Goal: Complete application form

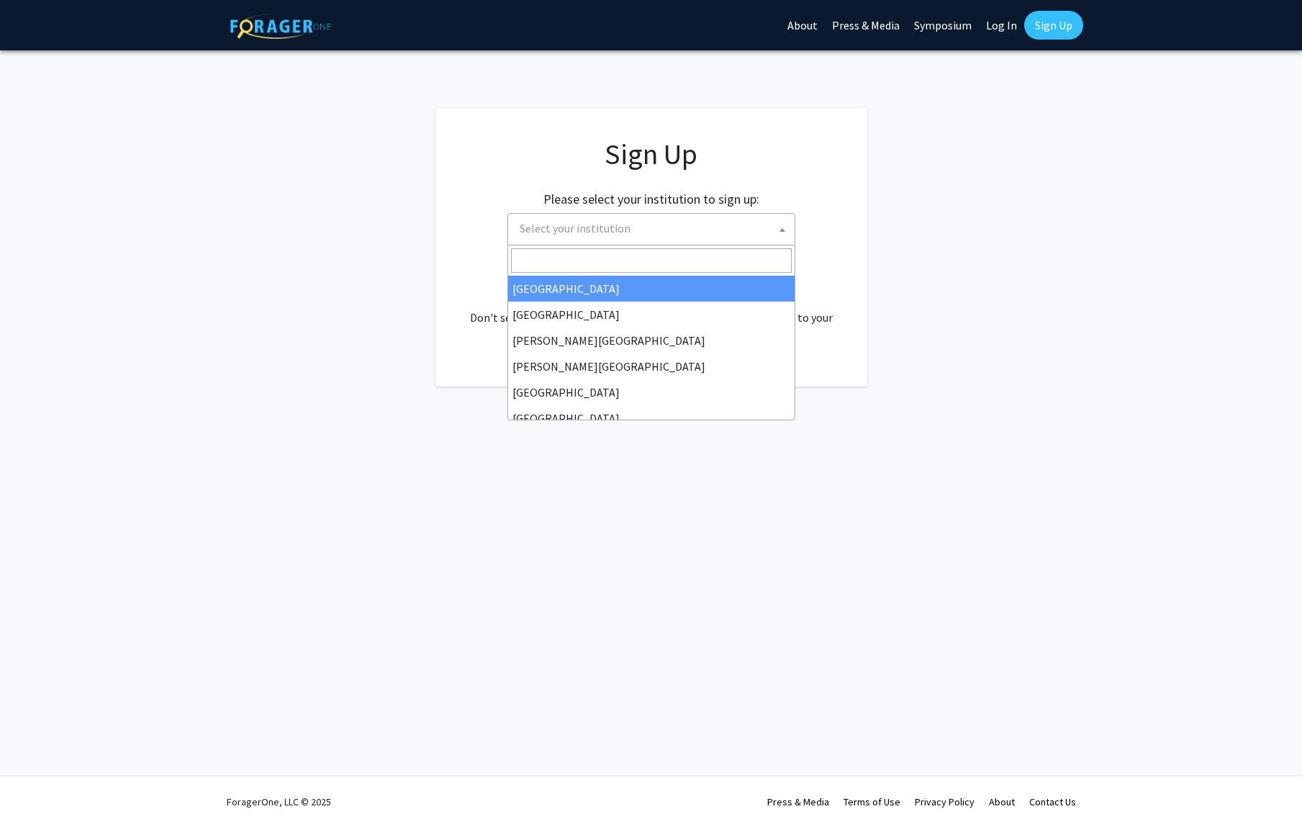
click at [701, 232] on span "Select your institution" at bounding box center [654, 229] width 281 height 30
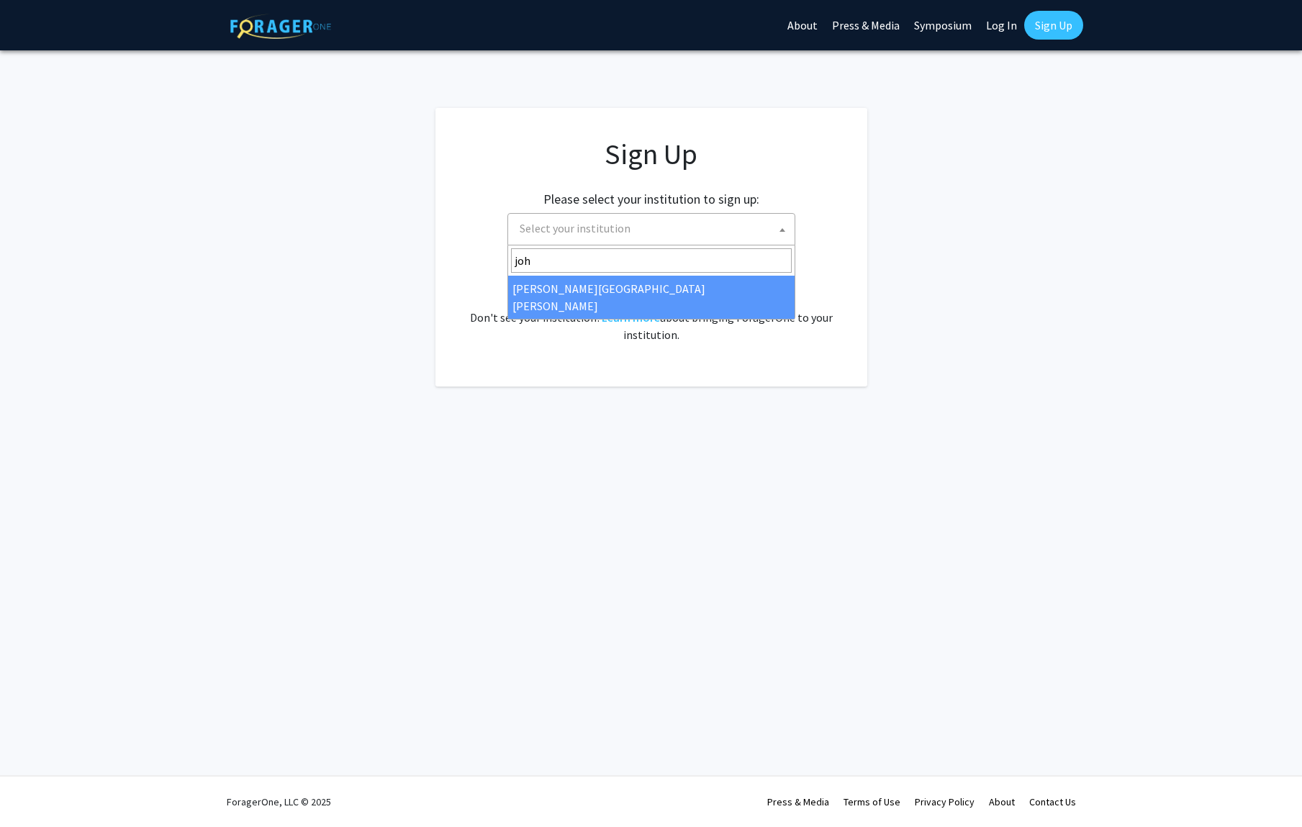
type input "joh"
select select "1"
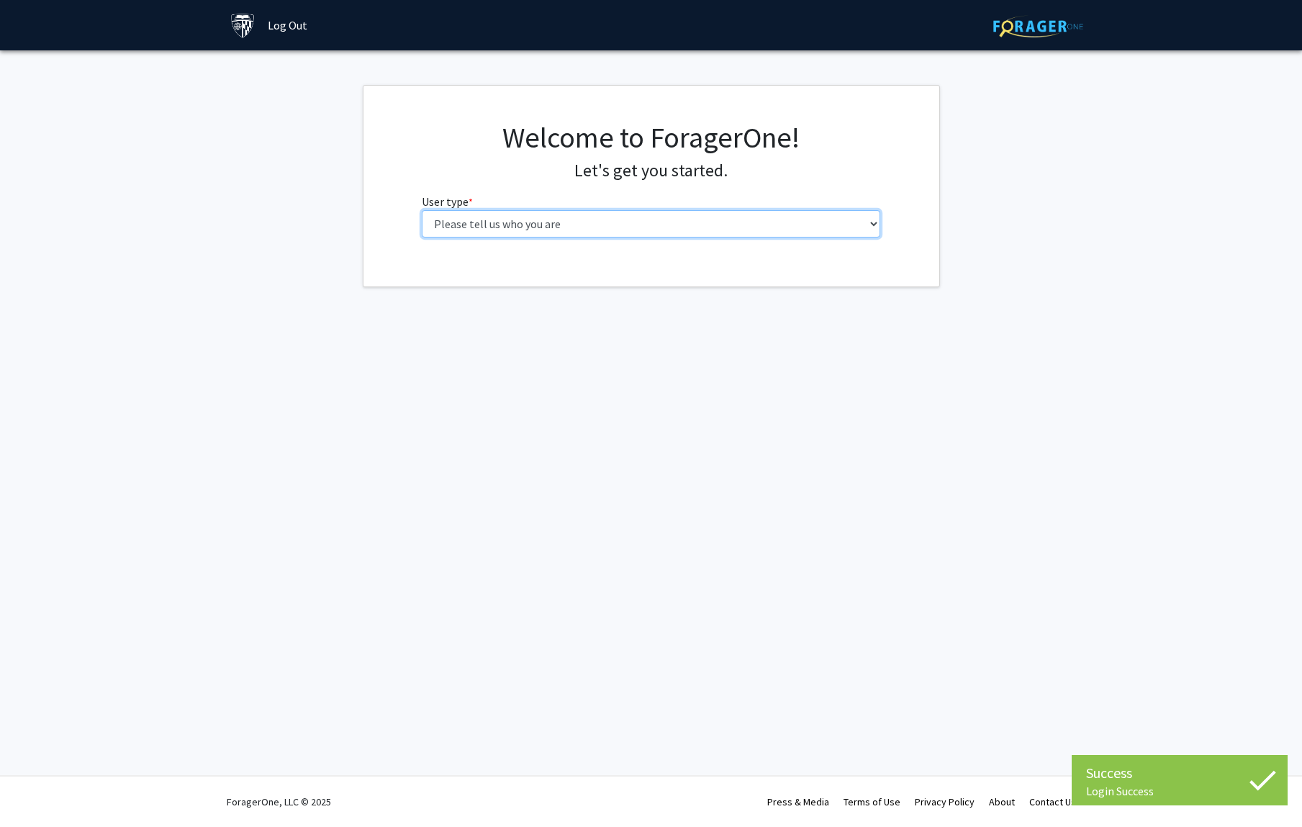
click at [733, 225] on select "Please tell us who you are Undergraduate Student Master's Student Doctoral Cand…" at bounding box center [651, 223] width 458 height 27
select select "3: doc"
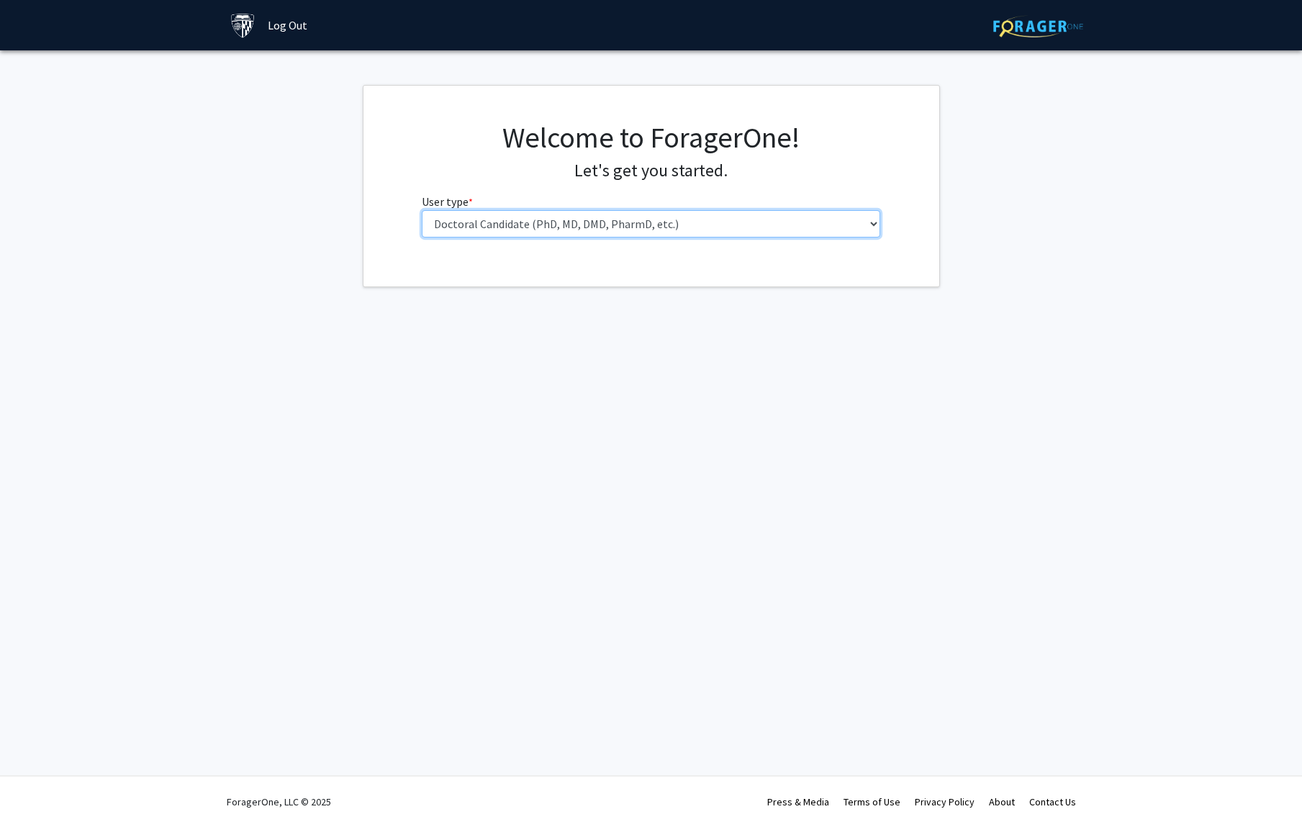
click at [422, 210] on select "Please tell us who you are Undergraduate Student Master's Student Doctoral Cand…" at bounding box center [651, 223] width 458 height 27
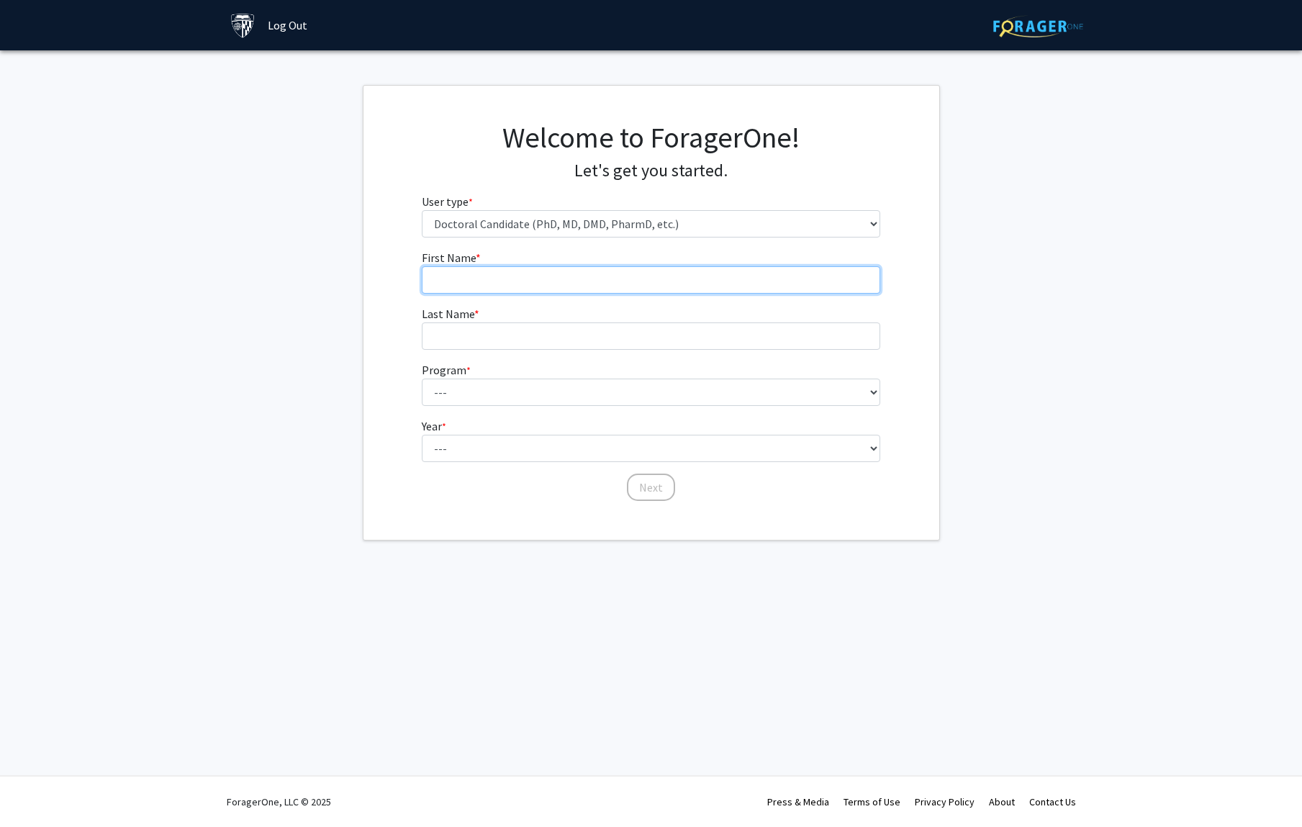
click at [692, 279] on input "First Name * required" at bounding box center [651, 279] width 458 height 27
type input "Itsuki"
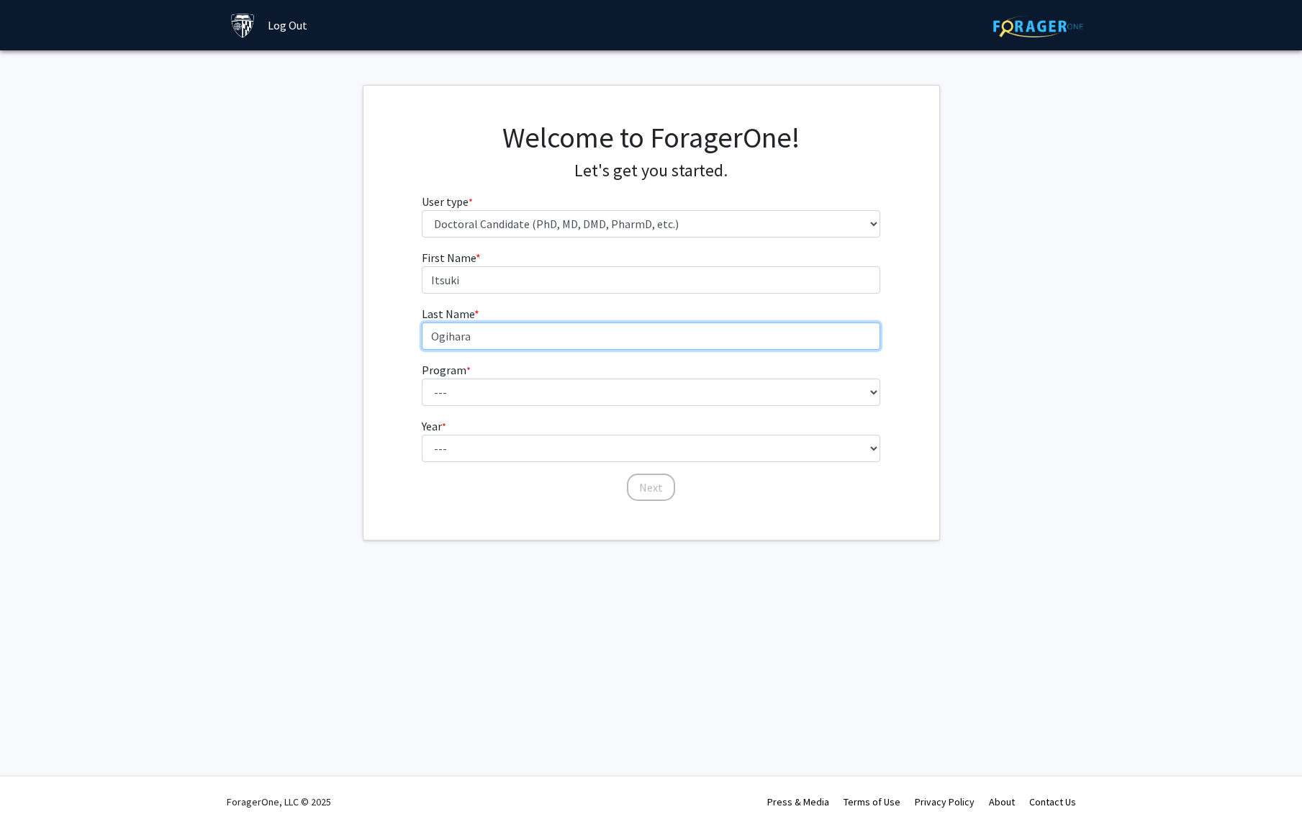
type input "Ogihara"
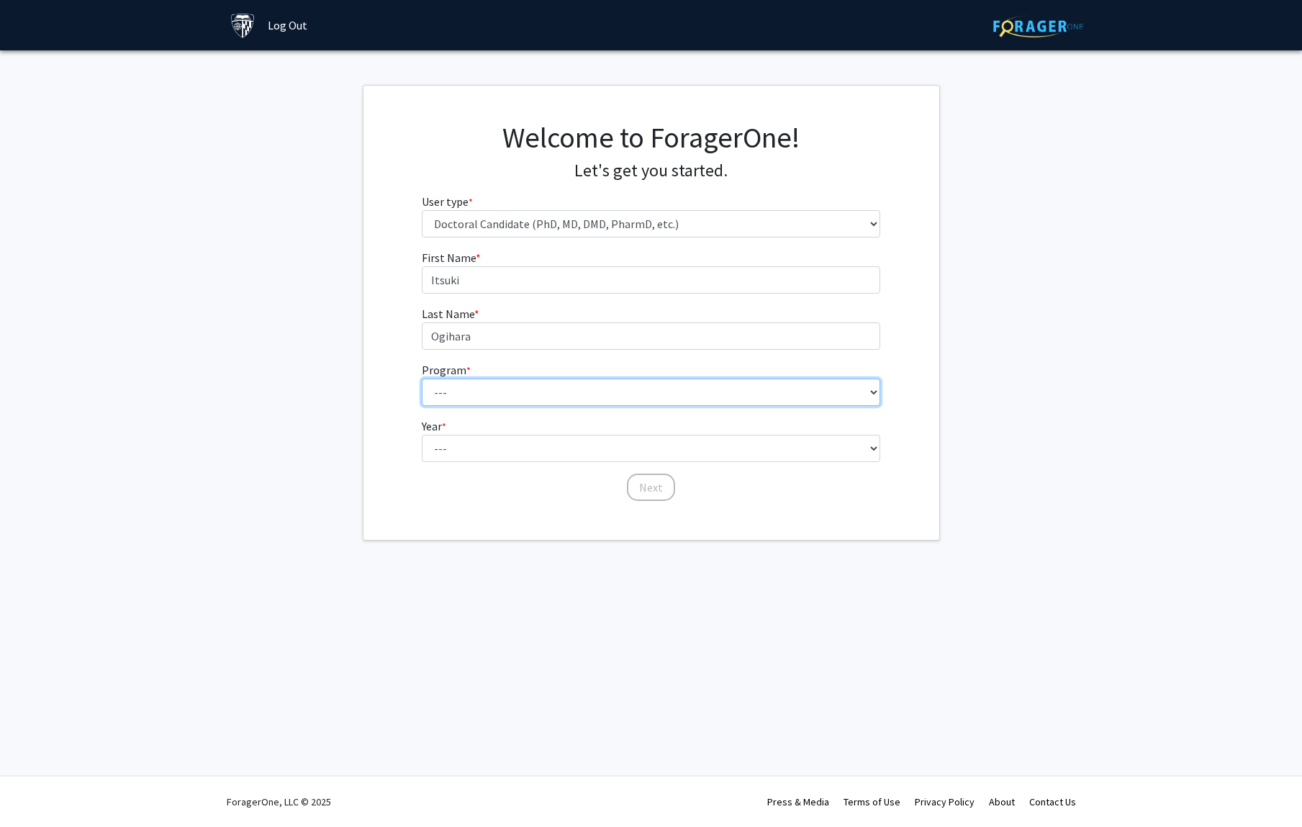
click at [687, 396] on select "--- Adult-Gerontological Acute Care Nurse Practitioner Adult-Gerontological Cri…" at bounding box center [651, 392] width 458 height 27
select select "10: 10"
click at [422, 379] on select "--- Adult-Gerontological Acute Care Nurse Practitioner Adult-Gerontological Cri…" at bounding box center [651, 392] width 458 height 27
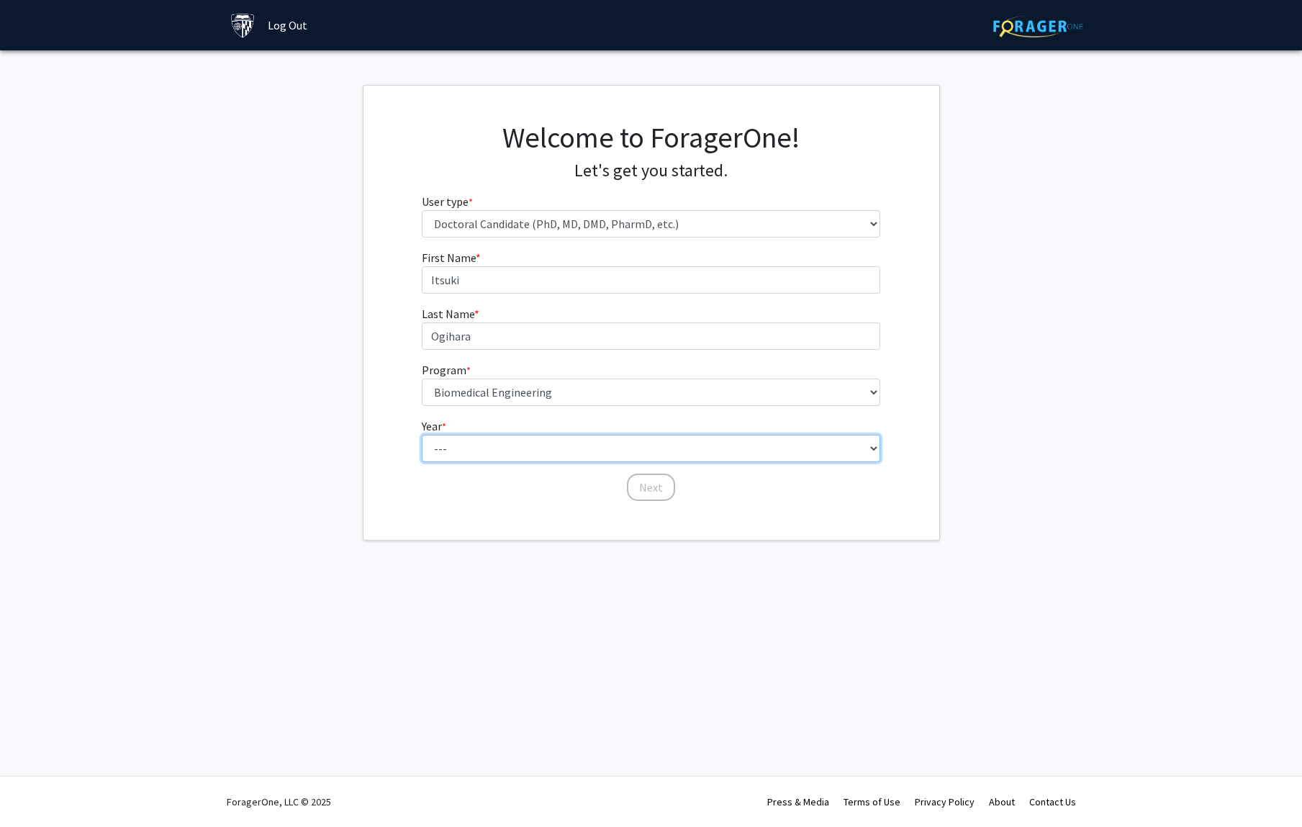
click at [587, 452] on select "--- First Year Second Year Third Year Fourth Year Fifth Year Sixth Year Seventh…" at bounding box center [651, 448] width 458 height 27
select select "2: second_year"
click at [422, 435] on select "--- First Year Second Year Third Year Fourth Year Fifth Year Sixth Year Seventh…" at bounding box center [651, 448] width 458 height 27
click at [648, 488] on button "Next" at bounding box center [651, 487] width 48 height 27
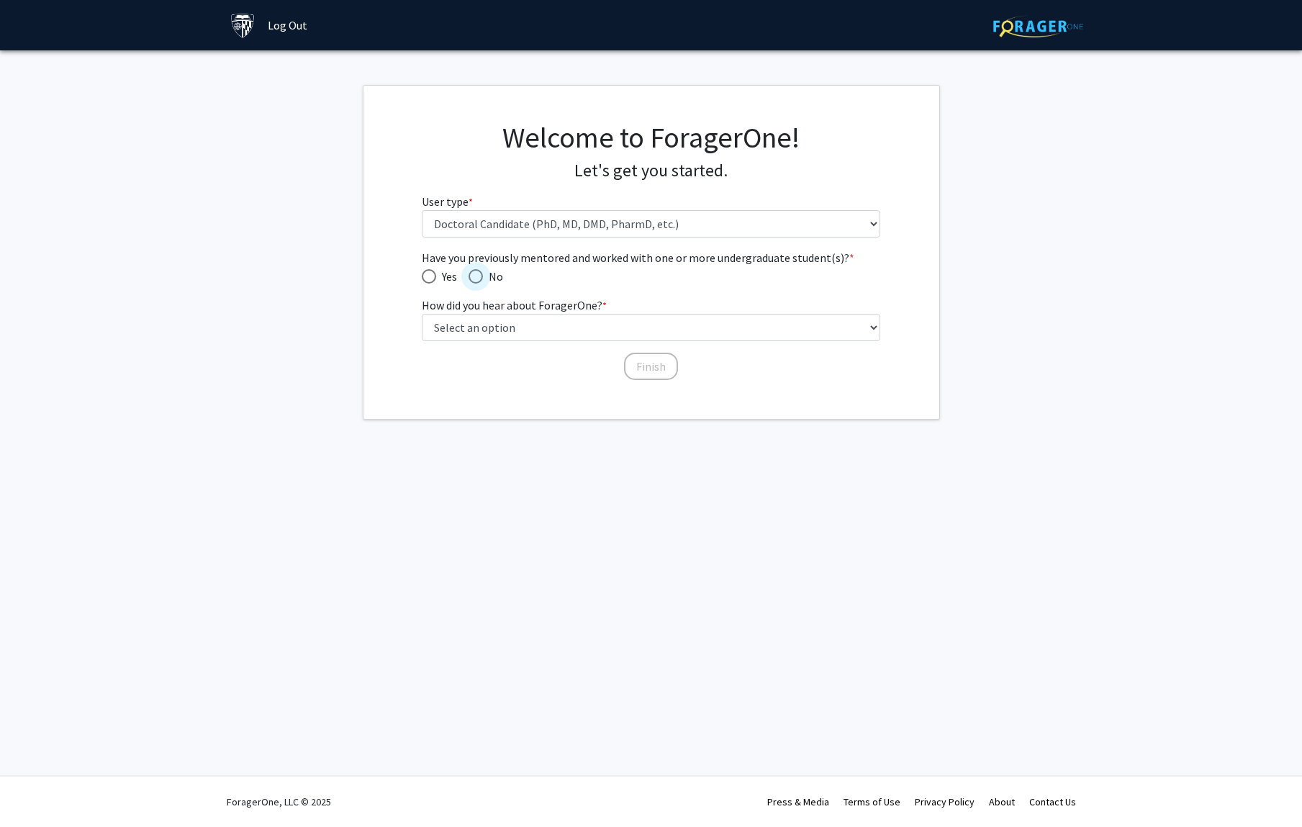
click at [481, 276] on span "Have you previously mentored and worked with one or more undergraduate student(…" at bounding box center [476, 276] width 14 height 14
click at [481, 276] on input "No" at bounding box center [476, 276] width 14 height 14
radio input "true"
click at [515, 325] on select "Select an option Peer/student recommendation Faculty/staff recommendation Unive…" at bounding box center [651, 327] width 458 height 27
select select "3: university_website"
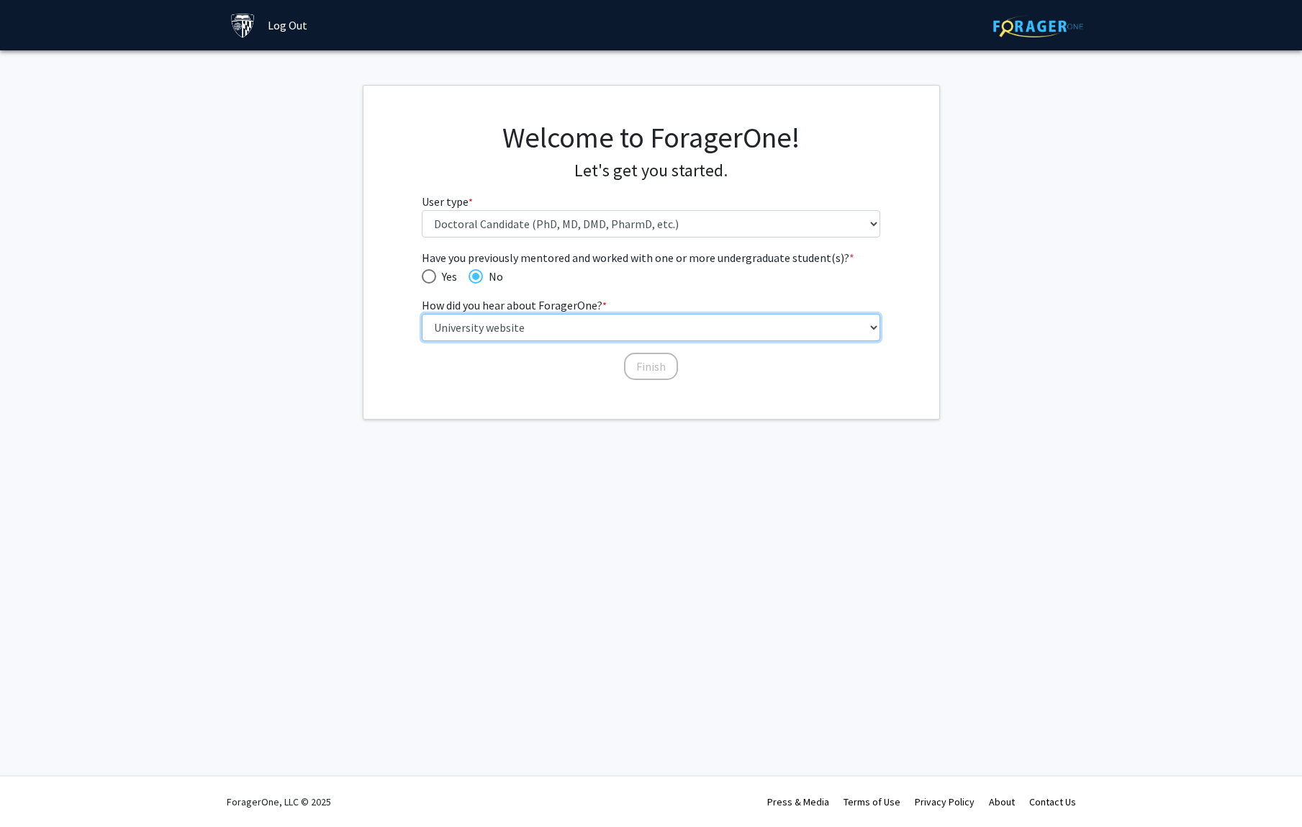
click at [422, 314] on select "Select an option Peer/student recommendation Faculty/staff recommendation Unive…" at bounding box center [651, 327] width 458 height 27
click at [656, 366] on button "Finish" at bounding box center [651, 366] width 54 height 27
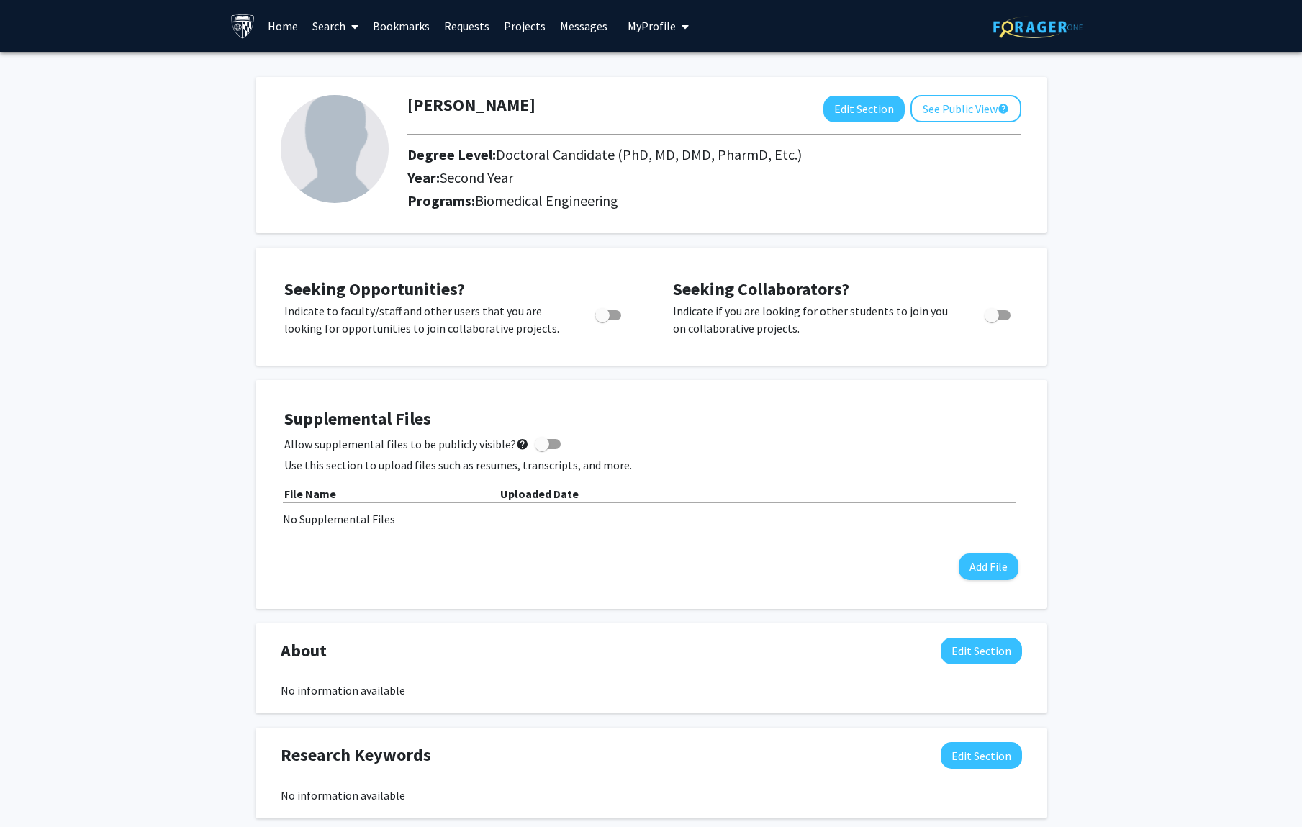
click at [1164, 542] on div "Itsuki Ogihara Edit Section See Public View help Degree Level: Doctoral Candida…" at bounding box center [651, 720] width 1302 height 1337
click at [1171, 297] on div "Itsuki Ogihara Edit Section See Public View help Degree Level: Doctoral Candida…" at bounding box center [651, 720] width 1302 height 1337
